Goal: Task Accomplishment & Management: Use online tool/utility

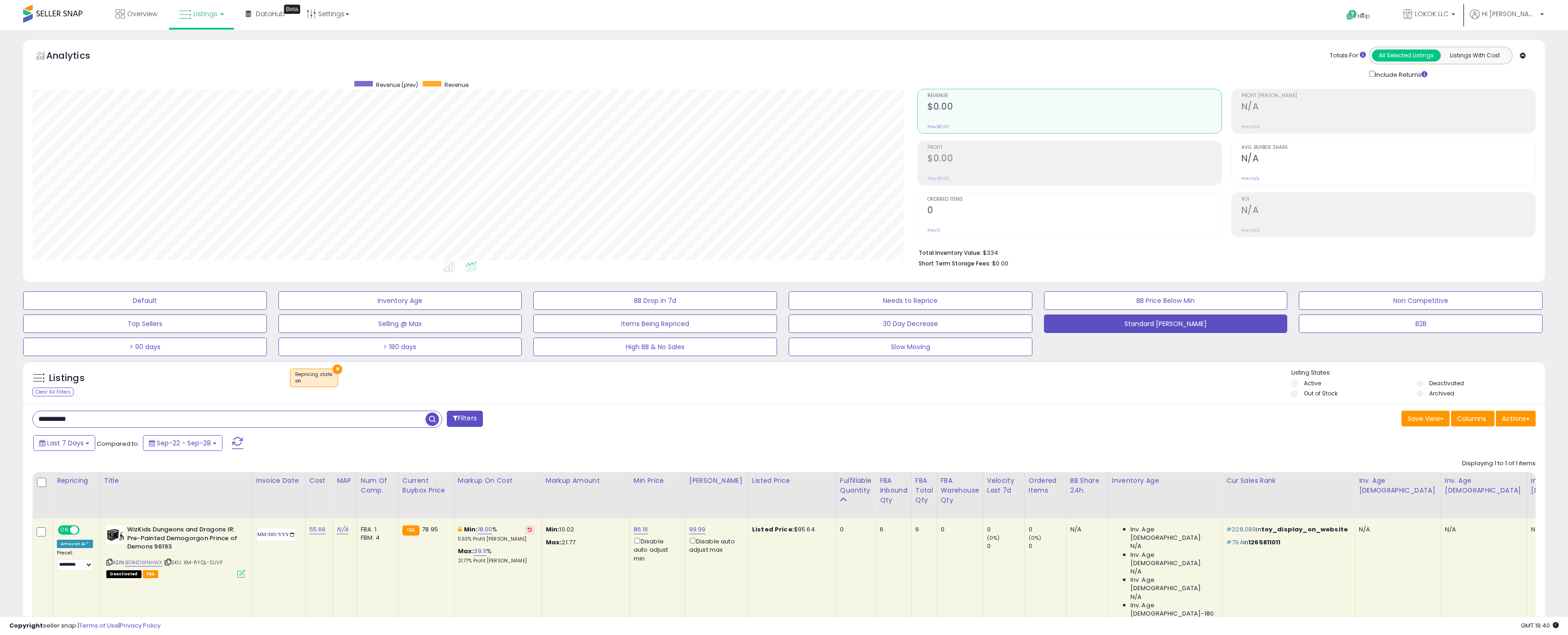
select select "**"
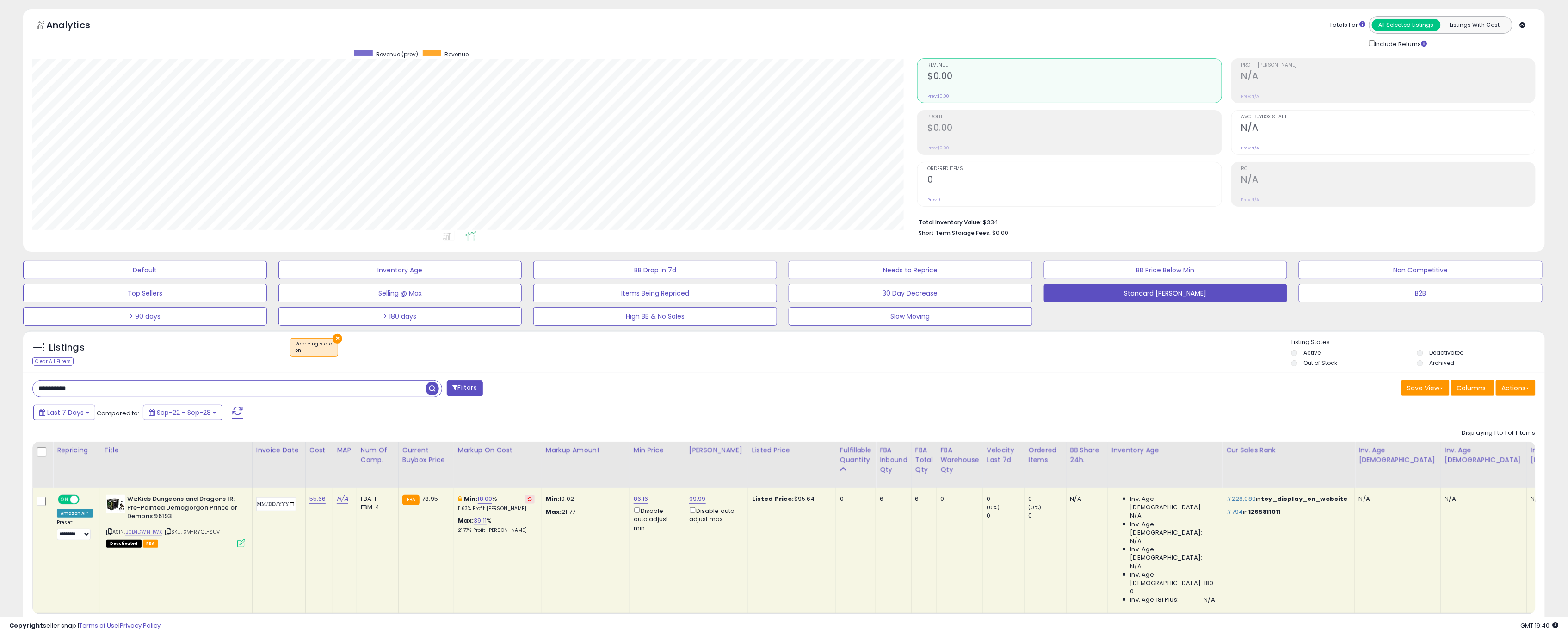
scroll to position [189, 885]
drag, startPoint x: 3, startPoint y: 387, endPoint x: -88, endPoint y: 387, distance: 91.0
click at [0, 387] on html "Unable to login Retrieving listings data.. has not yet accepted the Terms of Us…" at bounding box center [784, 287] width 1568 height 635
click at [435, 391] on span "button" at bounding box center [433, 388] width 14 height 14
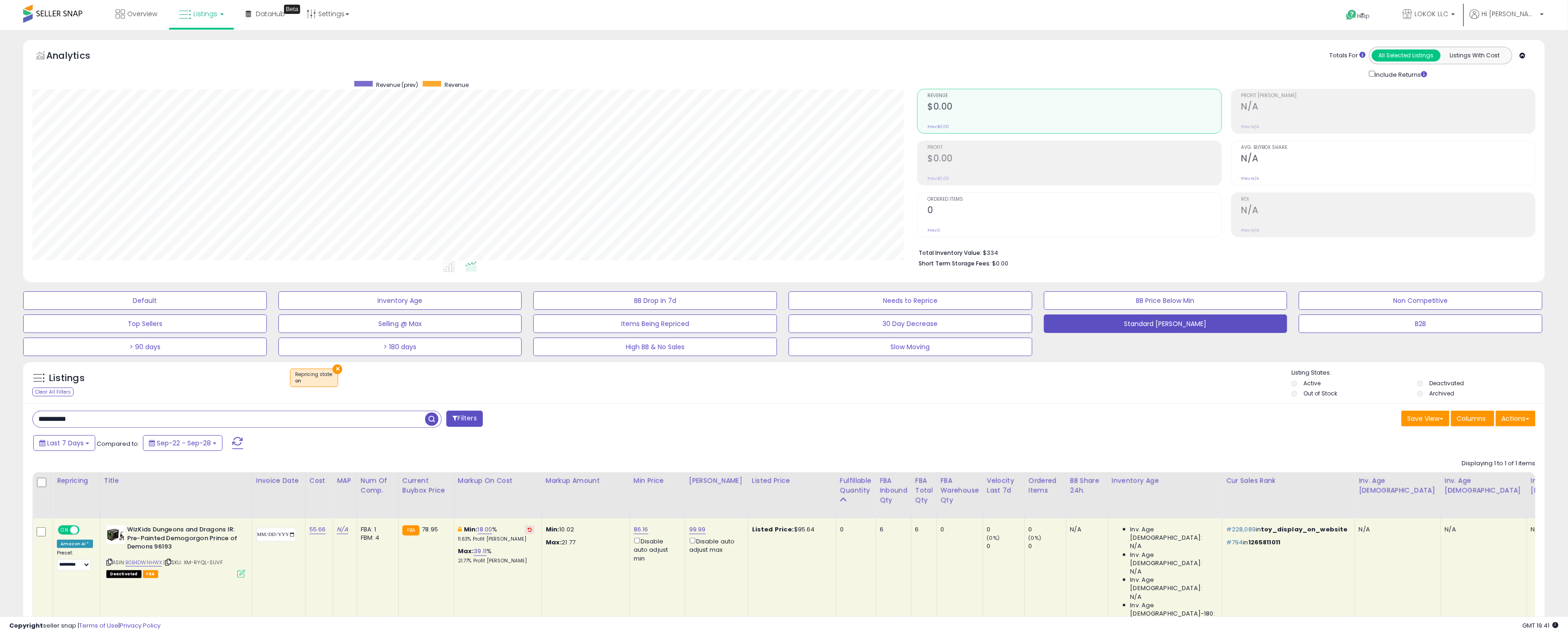
drag, startPoint x: 87, startPoint y: 418, endPoint x: -18, endPoint y: 417, distance: 105.0
click at [0, 417] on html "Unable to login Retrieving listings data.. has not yet accepted the Terms of Us…" at bounding box center [784, 318] width 1568 height 635
paste input "*"
drag, startPoint x: 148, startPoint y: 417, endPoint x: -85, endPoint y: 417, distance: 233.0
click at [0, 417] on html "Unable to login Retrieving listings data.. has not yet accepted the Terms of Us…" at bounding box center [784, 318] width 1568 height 635
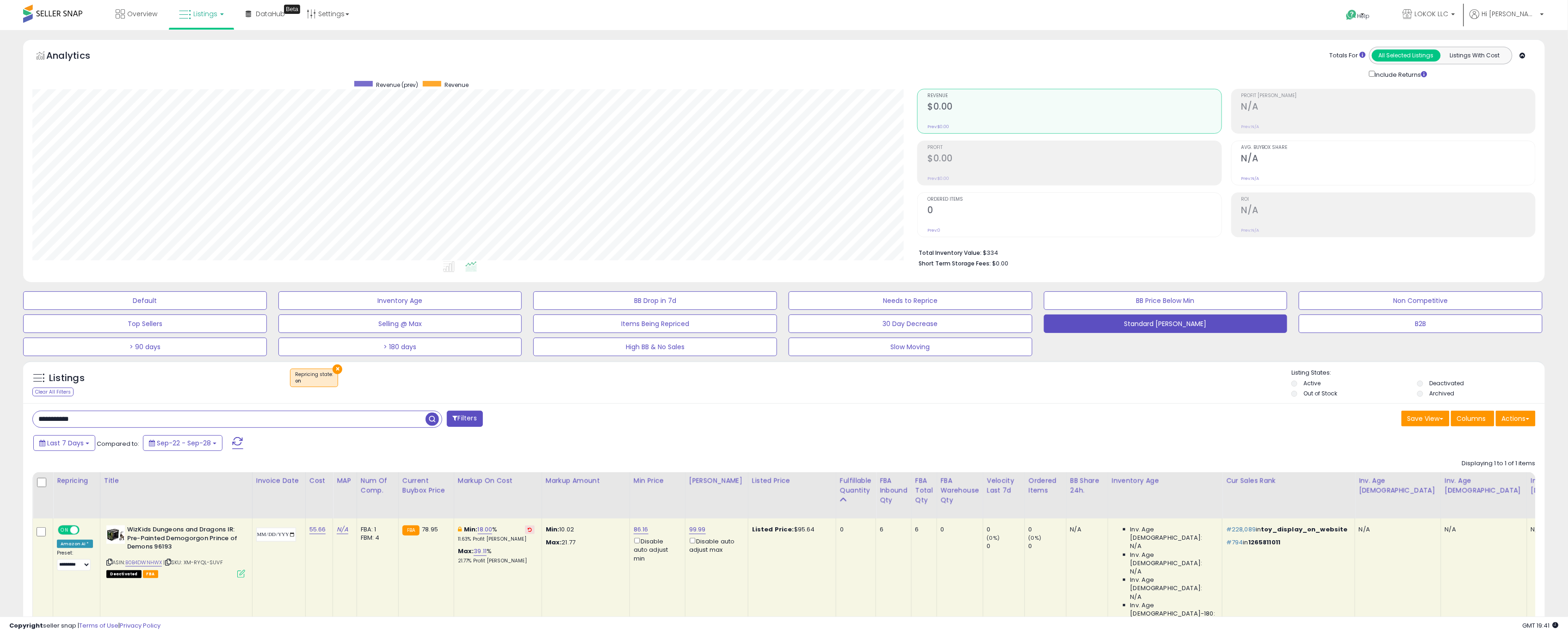
paste input "text"
type input "**********"
click at [432, 422] on span "button" at bounding box center [433, 419] width 14 height 14
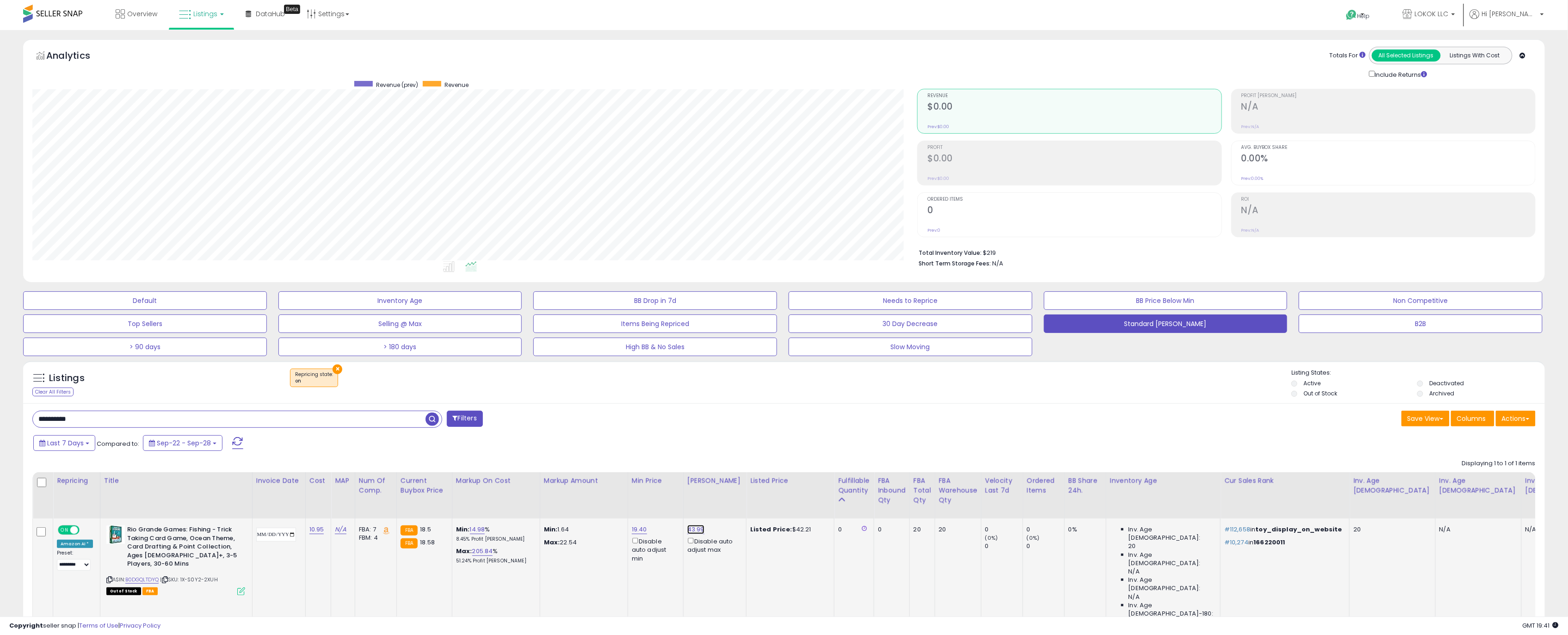
click at [704, 528] on link "43.99" at bounding box center [695, 530] width 17 height 9
drag, startPoint x: 666, startPoint y: 501, endPoint x: 604, endPoint y: 500, distance: 62.0
click at [604, 500] on table "Repricing Title" at bounding box center [939, 558] width 1815 height 172
type input "**"
click button "submit" at bounding box center [729, 497] width 16 height 14
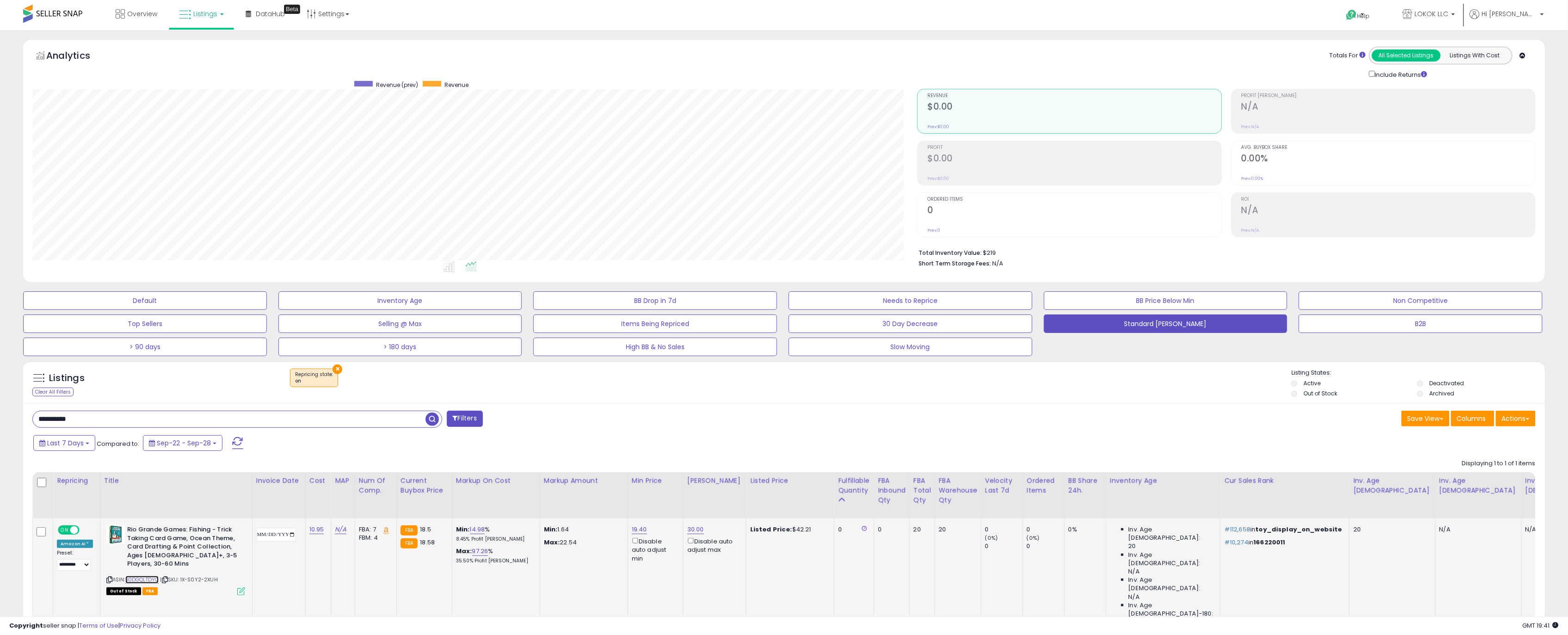
click at [141, 576] on link "B0DGQLTDYQ" at bounding box center [142, 580] width 34 height 8
